Goal: Navigation & Orientation: Find specific page/section

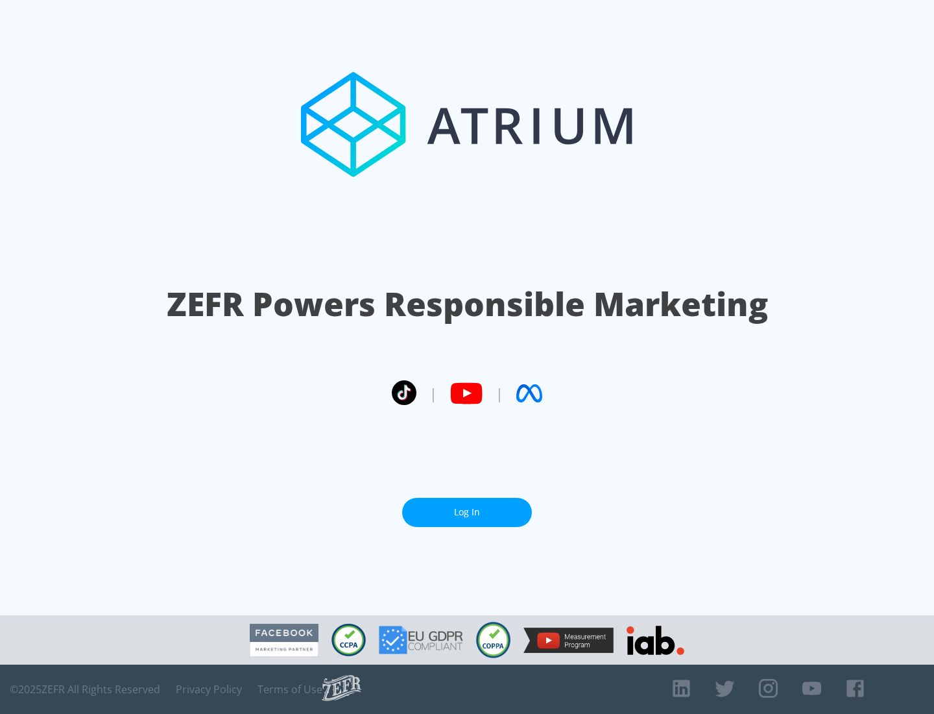
click at [467, 512] on link "Log In" at bounding box center [467, 512] width 130 height 29
